Goal: Find specific page/section: Find specific page/section

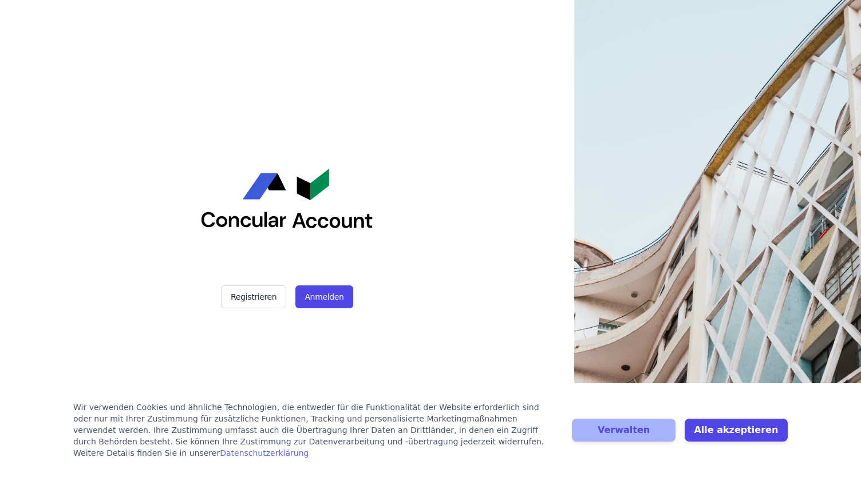
click at [330, 298] on button "Anmelden" at bounding box center [323, 297] width 57 height 23
click at [324, 300] on button "Anmelden" at bounding box center [323, 297] width 57 height 23
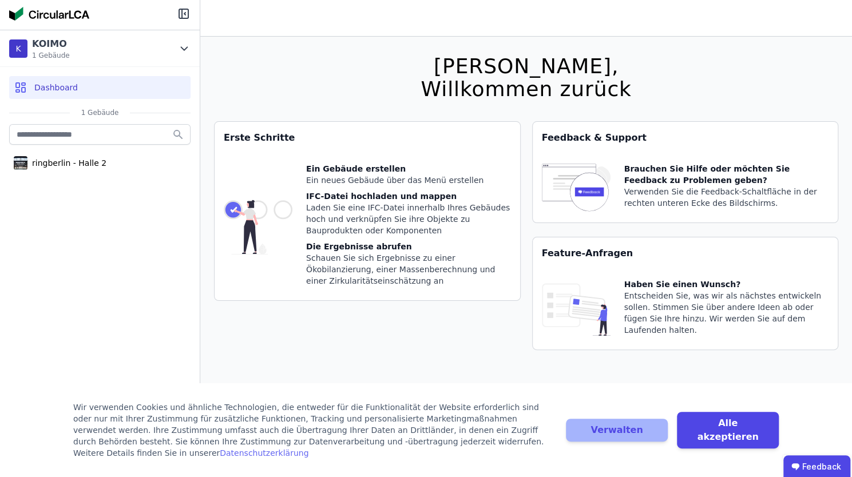
click at [47, 80] on div "Dashboard" at bounding box center [99, 87] width 181 height 23
click at [58, 138] on input "text" at bounding box center [99, 134] width 181 height 21
click at [730, 446] on button "Alle akzeptieren" at bounding box center [728, 430] width 102 height 37
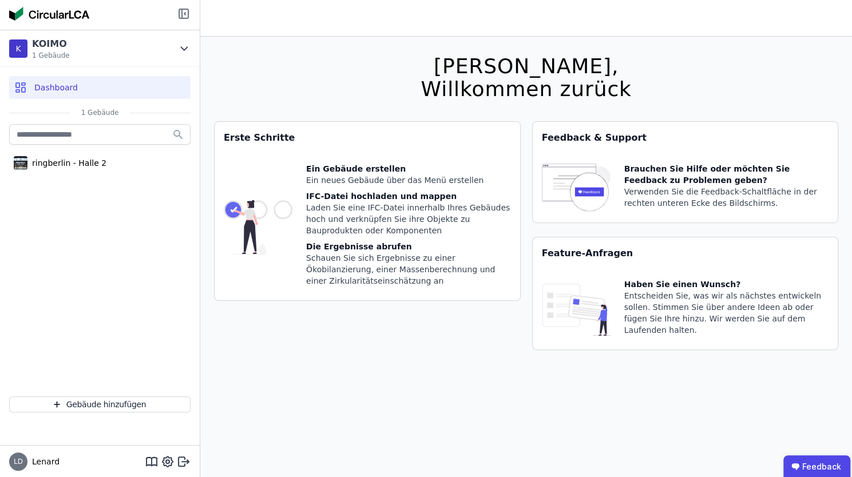
click at [186, 10] on icon at bounding box center [184, 14] width 14 height 14
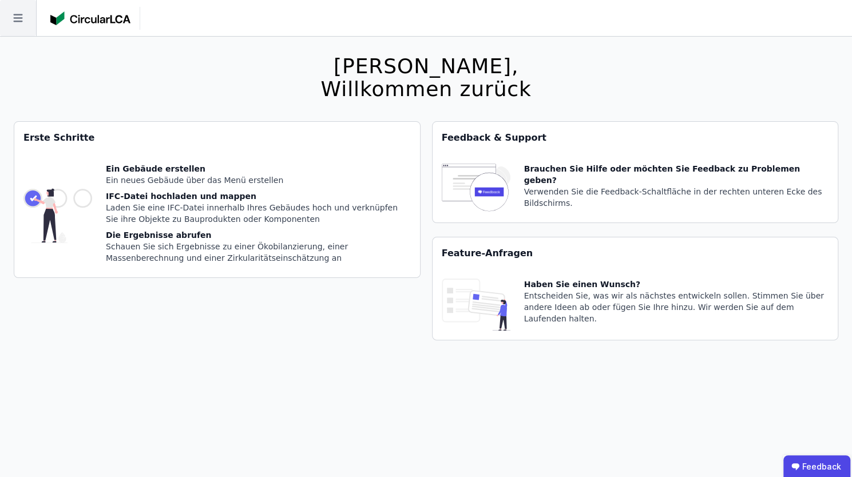
click at [23, 27] on icon at bounding box center [18, 18] width 36 height 36
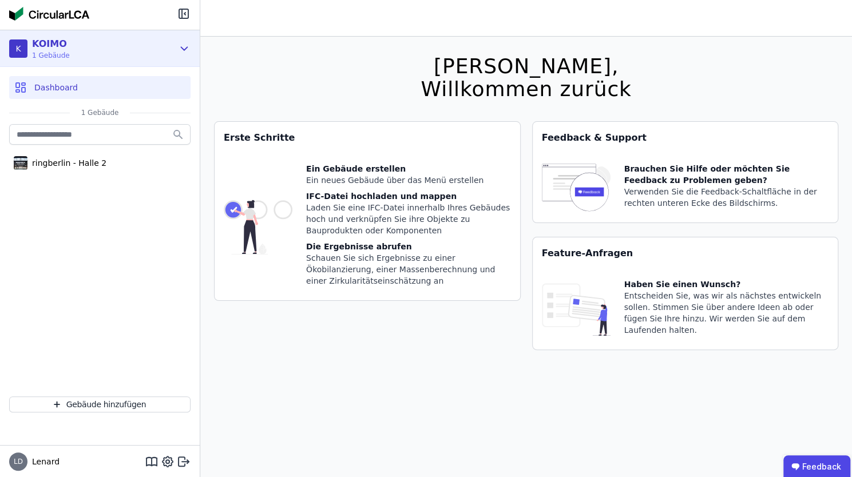
click at [191, 47] on div "K KOIMO 1 Gebäude" at bounding box center [100, 48] width 200 height 37
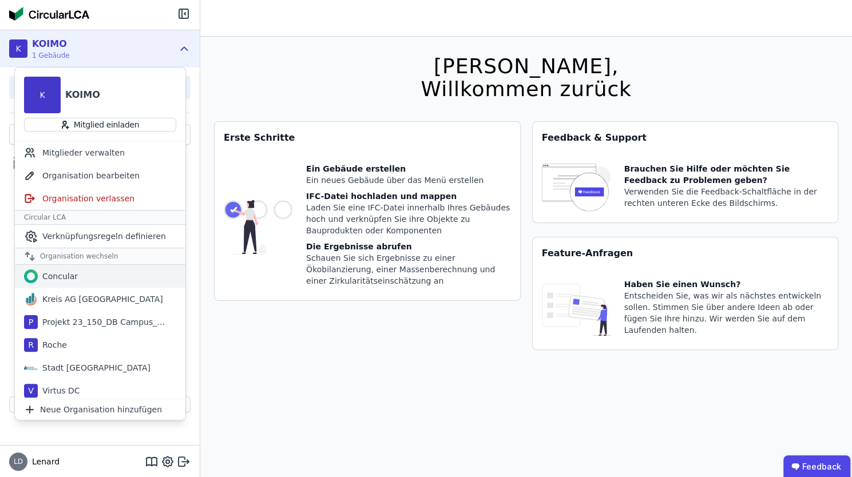
click at [50, 278] on div "Concular" at bounding box center [58, 276] width 40 height 11
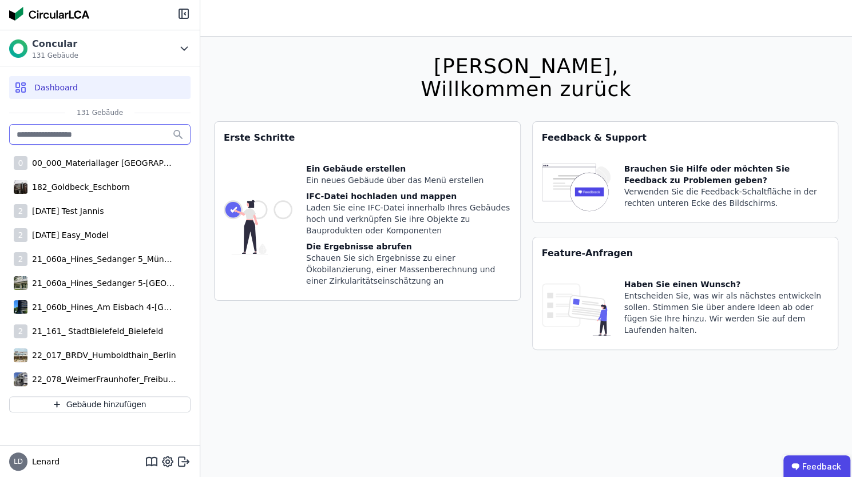
click at [110, 140] on input "text" at bounding box center [99, 134] width 181 height 21
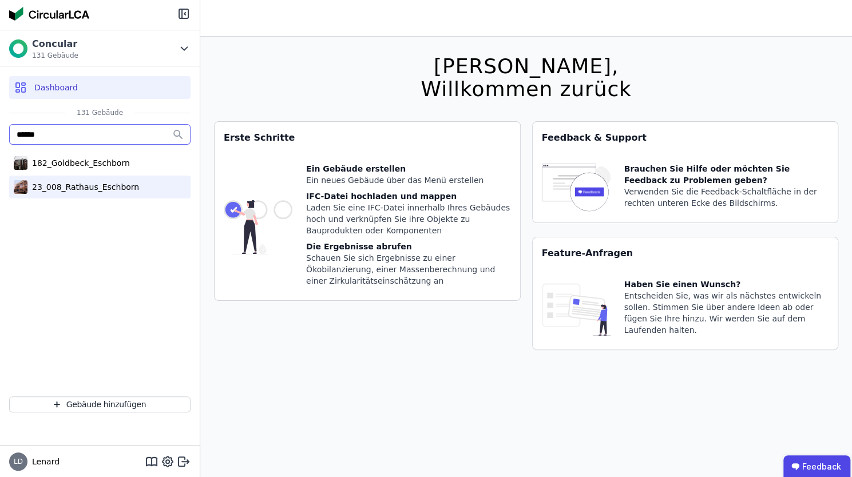
type input "******"
click at [113, 187] on div "23_008_Rathaus_Eschborn" at bounding box center [83, 186] width 112 height 11
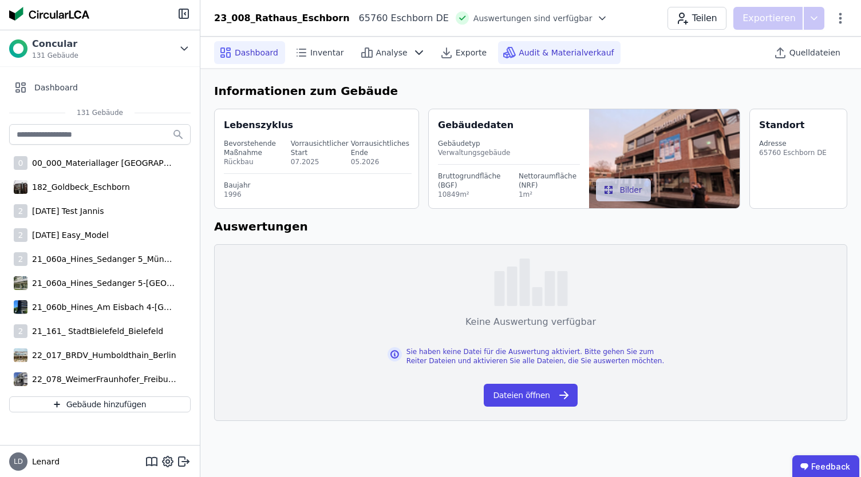
click at [539, 52] on span "Audit & Materialverkauf" at bounding box center [565, 52] width 95 height 11
